Goal: Task Accomplishment & Management: Complete application form

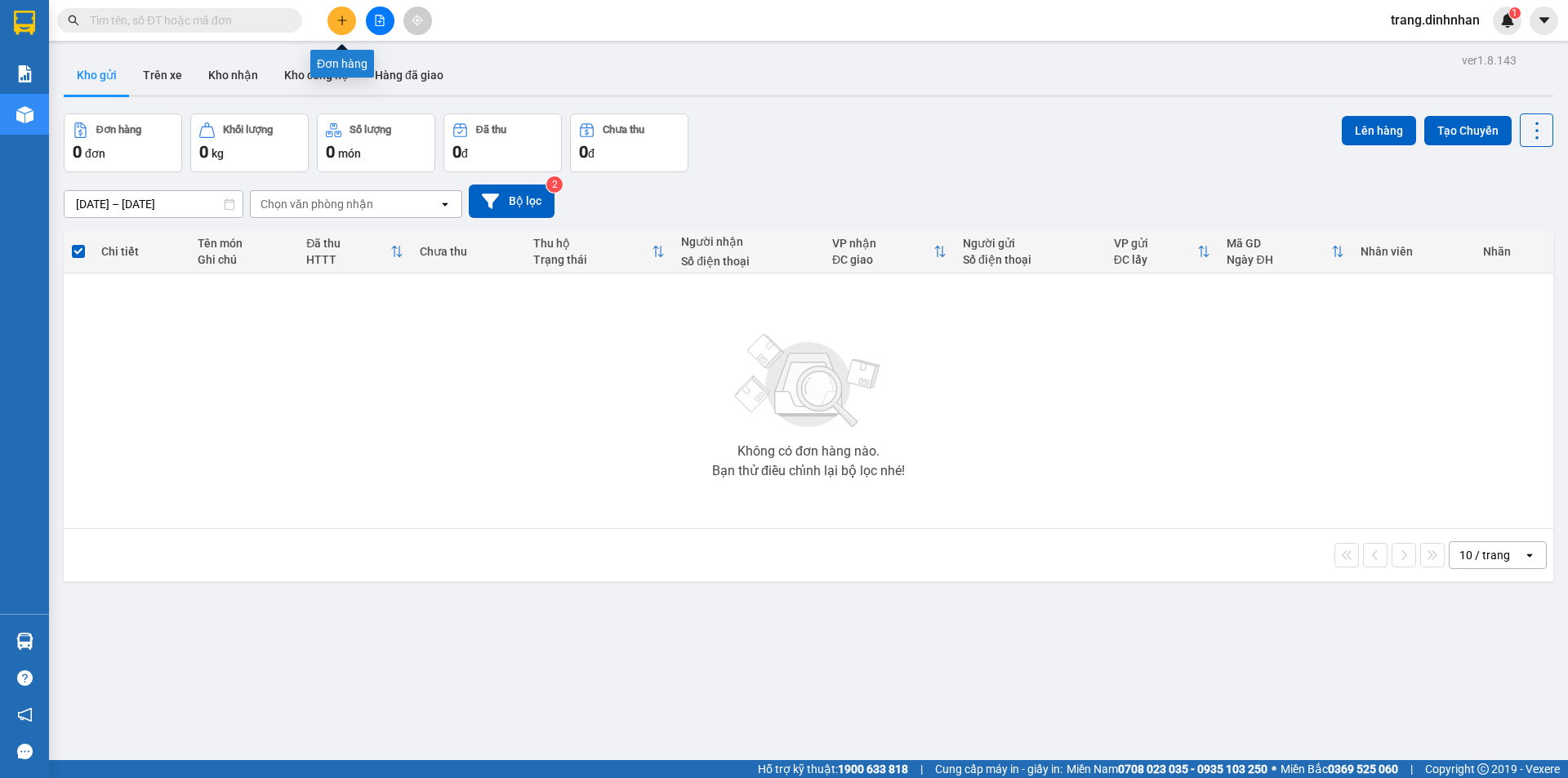
click at [344, 16] on icon "plus" at bounding box center [343, 20] width 12 height 12
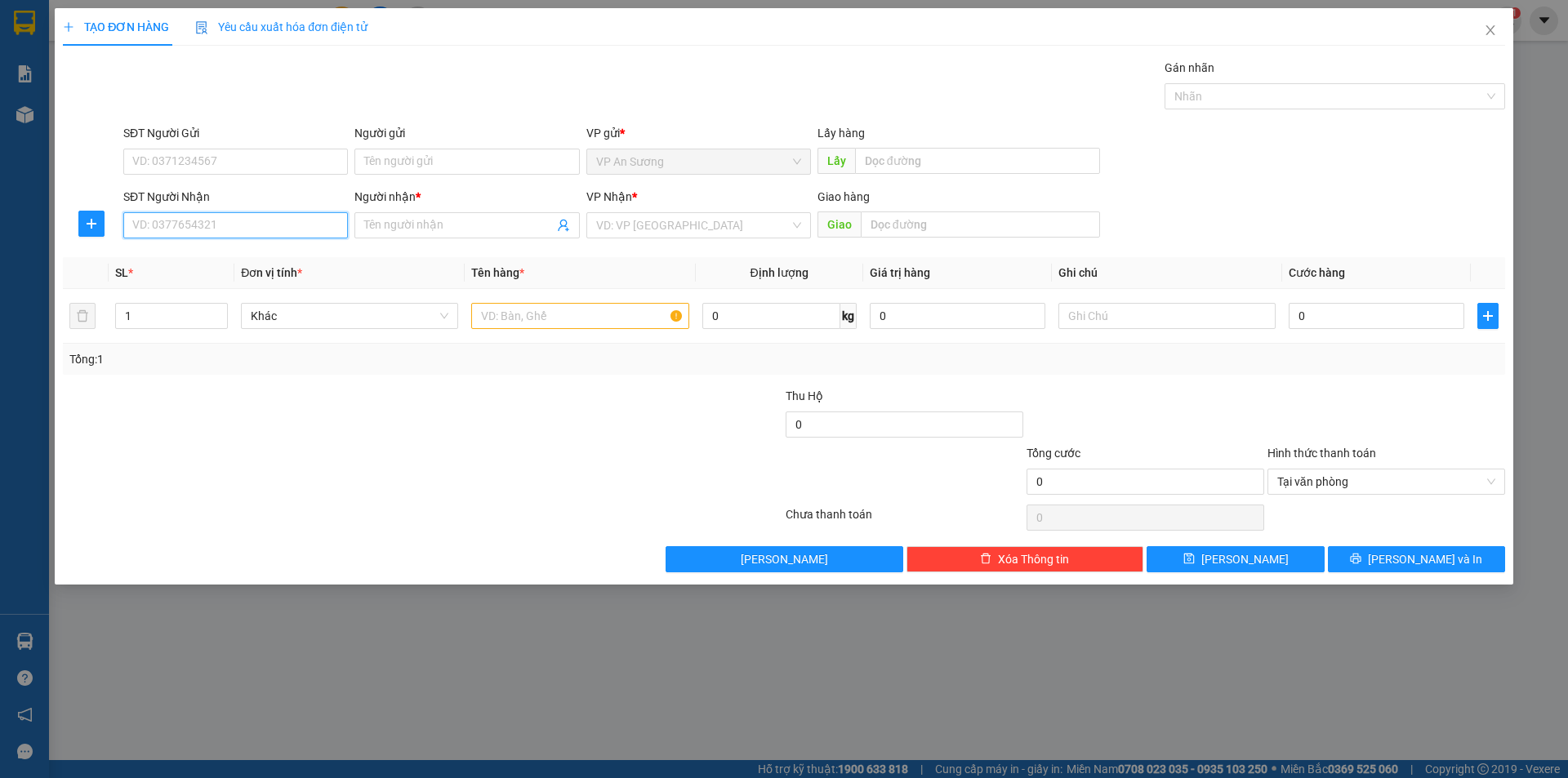
click at [222, 229] on input "SĐT Người Nhận" at bounding box center [236, 225] width 225 height 26
click at [202, 258] on div "0935596079 - khang." at bounding box center [235, 258] width 205 height 18
type input "0935596079"
type input "khang."
type input "0935596079"
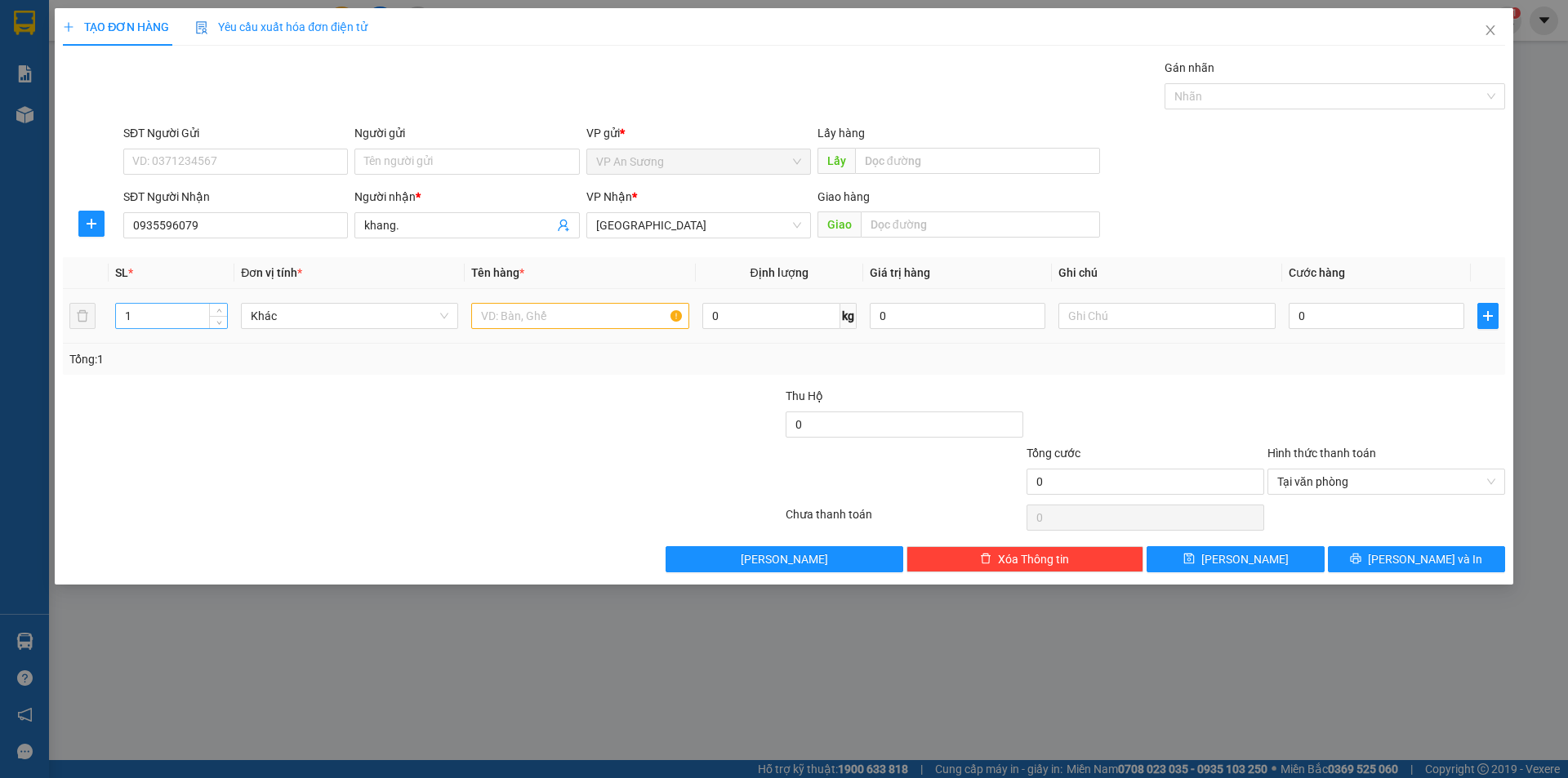
click at [177, 324] on input "1" at bounding box center [171, 315] width 111 height 25
type input "4"
drag, startPoint x: 528, startPoint y: 316, endPoint x: 524, endPoint y: 324, distance: 8.9
click at [528, 317] on input "text" at bounding box center [579, 315] width 217 height 26
click at [1499, 482] on div "Tại văn phòng" at bounding box center [1386, 481] width 238 height 26
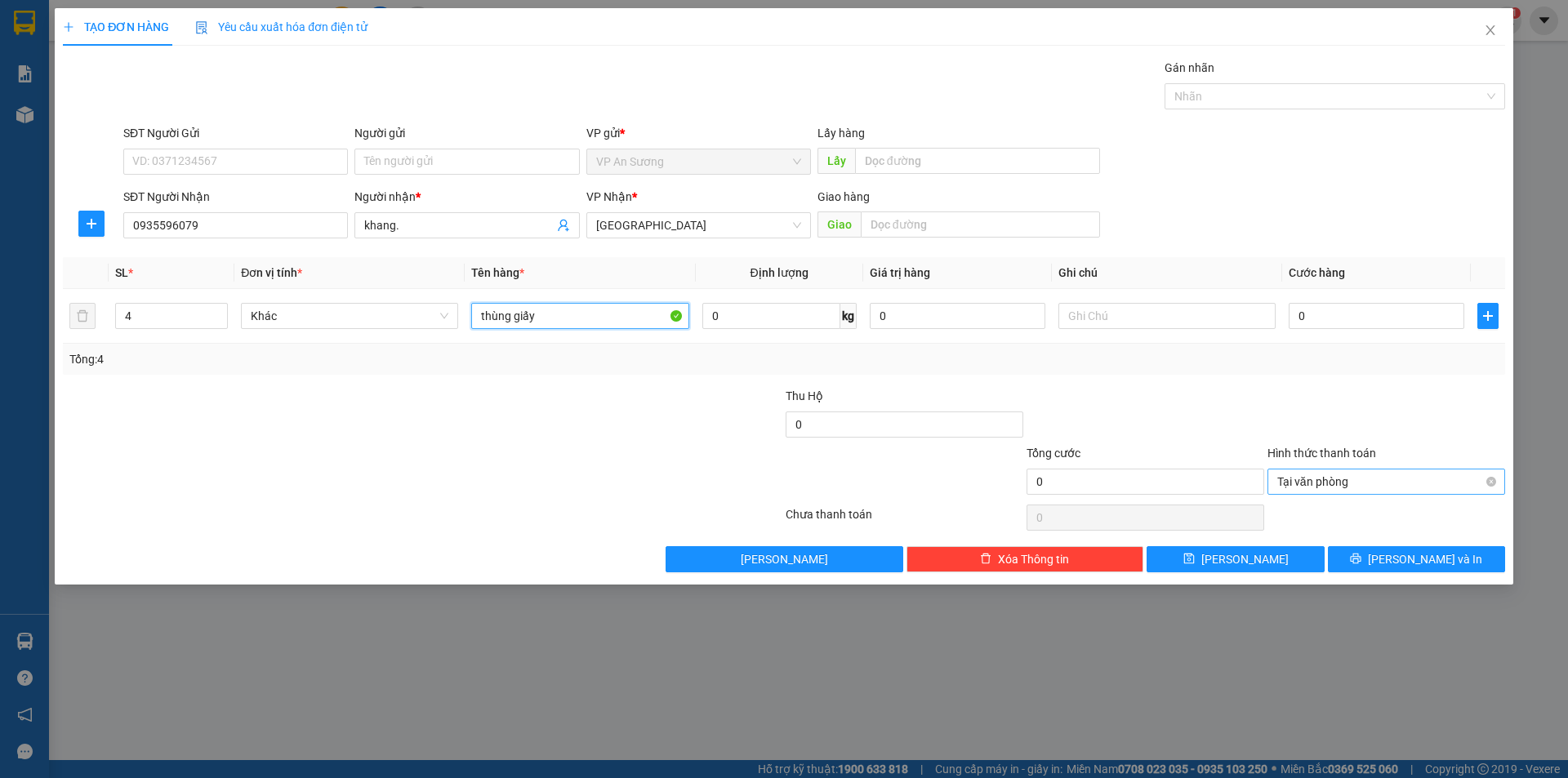
type input "thùng giấy"
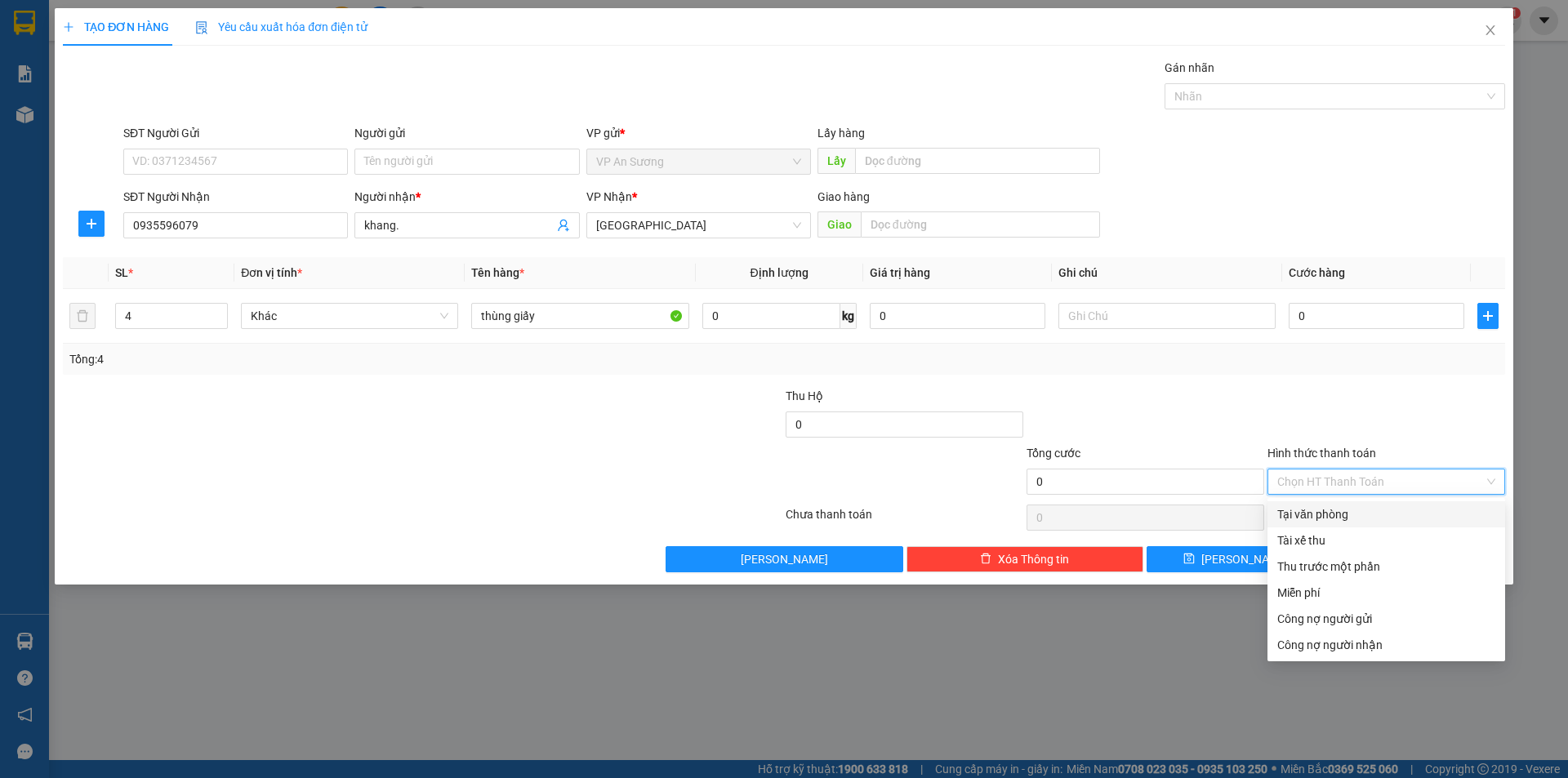
drag, startPoint x: 1303, startPoint y: 490, endPoint x: 1320, endPoint y: 470, distance: 26.2
click at [1307, 483] on input "Hình thức thanh toán" at bounding box center [1381, 481] width 206 height 25
click at [1351, 391] on div at bounding box center [1386, 416] width 241 height 58
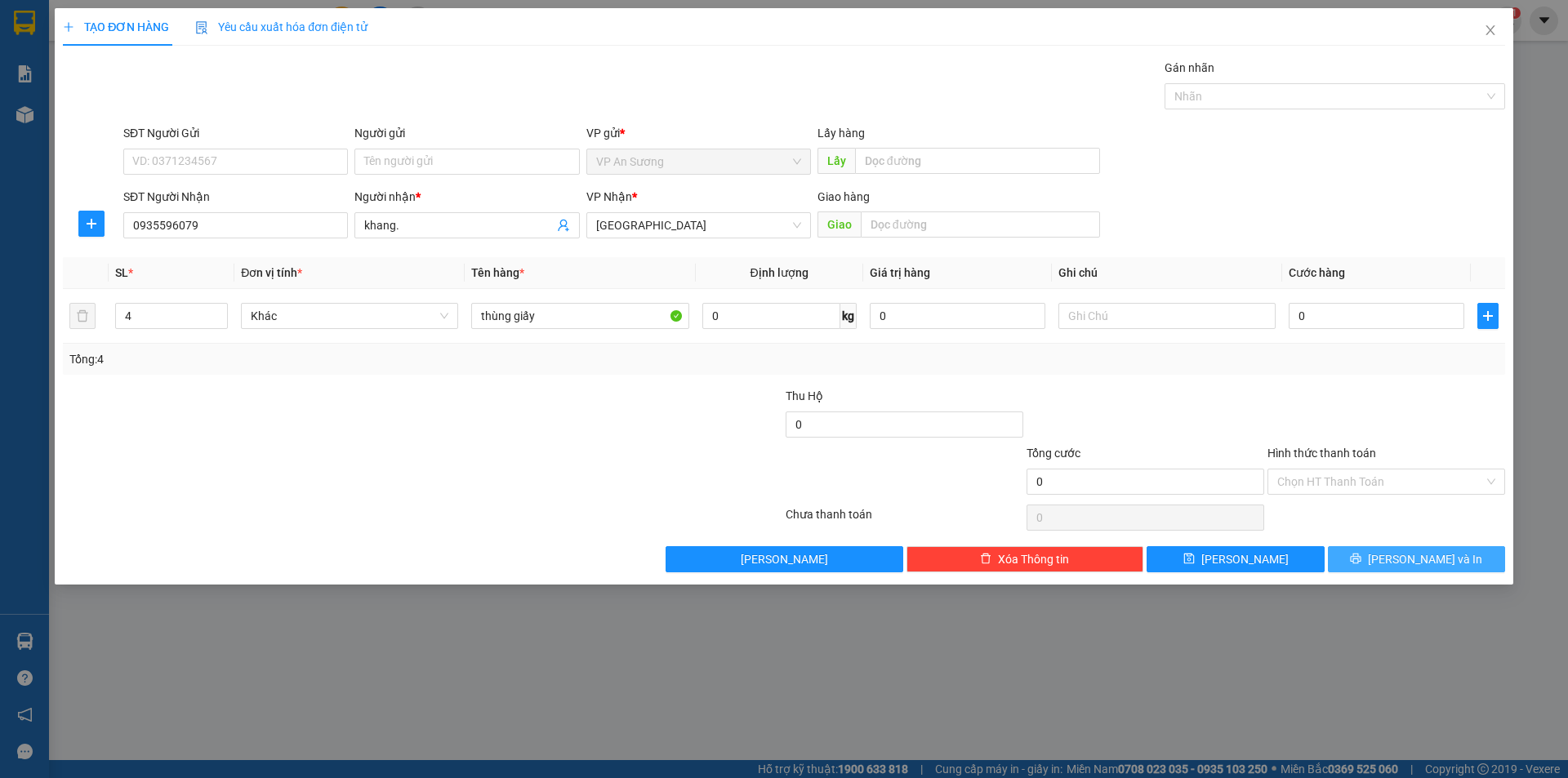
click at [1401, 551] on button "[PERSON_NAME] và In" at bounding box center [1417, 559] width 178 height 26
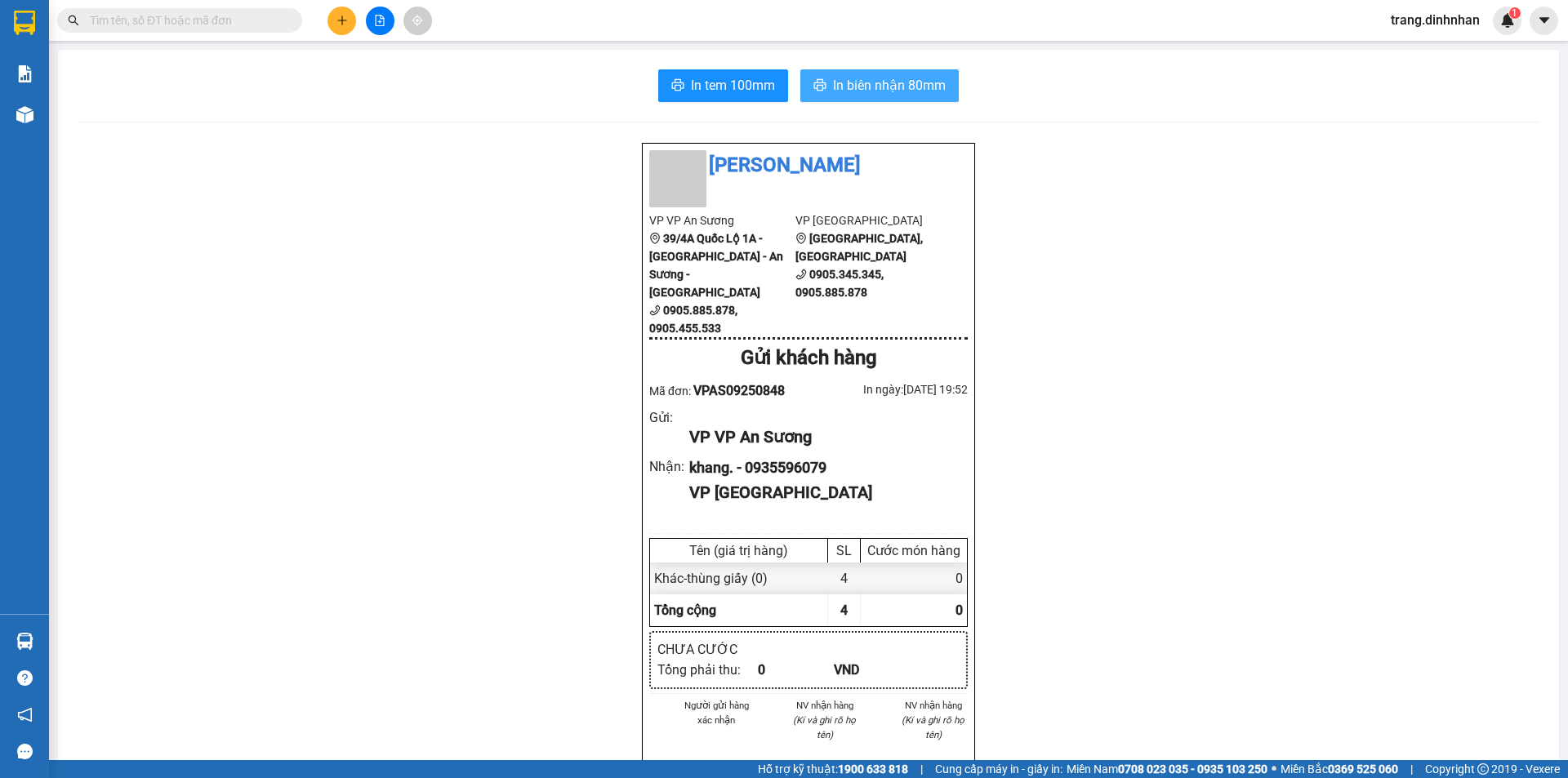
click at [860, 81] on span "In biên nhận 80mm" at bounding box center [889, 85] width 112 height 20
